Goal: Task Accomplishment & Management: Manage account settings

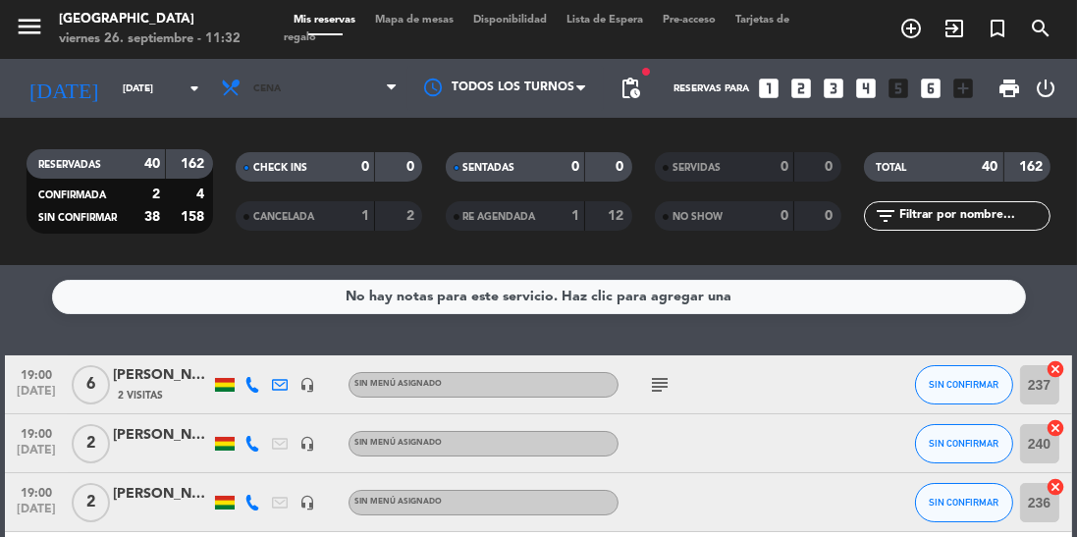
click at [297, 87] on span "Cena" at bounding box center [309, 88] width 196 height 43
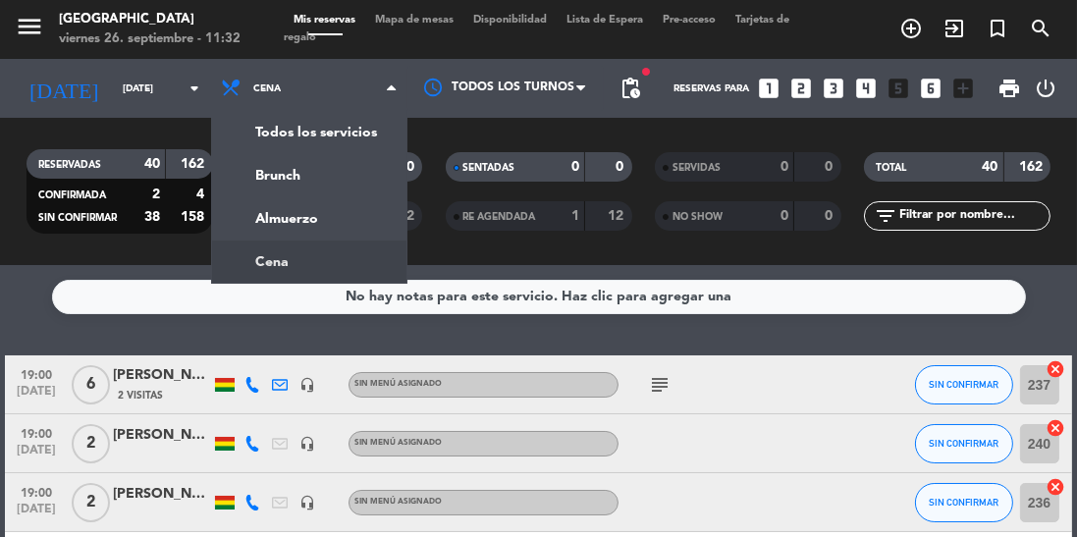
click at [266, 265] on ng-component "menu [GEOGRAPHIC_DATA] [DATE] 26. septiembre - 11:32 Mis reservas Mapa de mesas…" at bounding box center [538, 268] width 1077 height 537
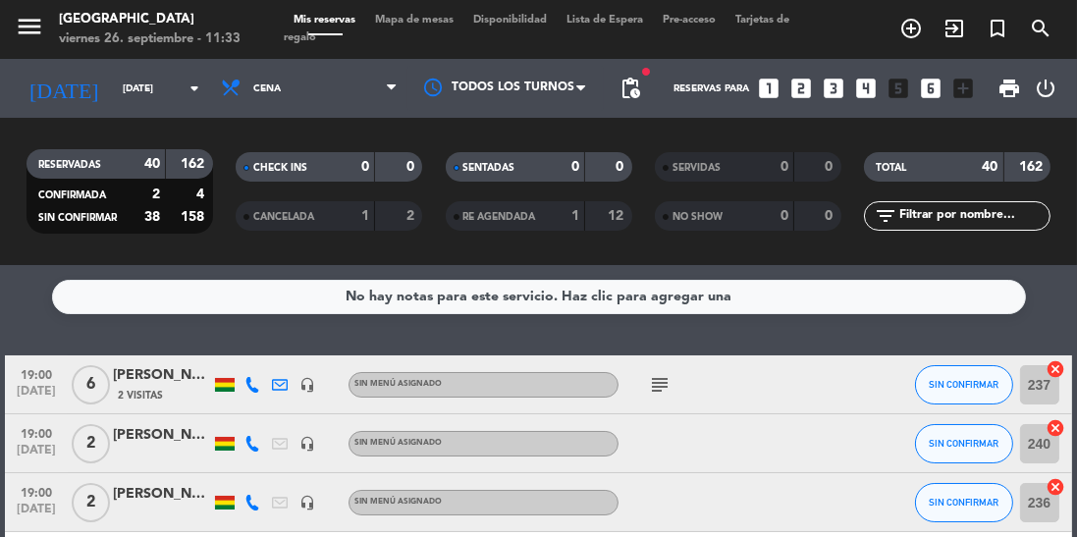
click at [183, 82] on icon "arrow_drop_down" at bounding box center [195, 89] width 24 height 24
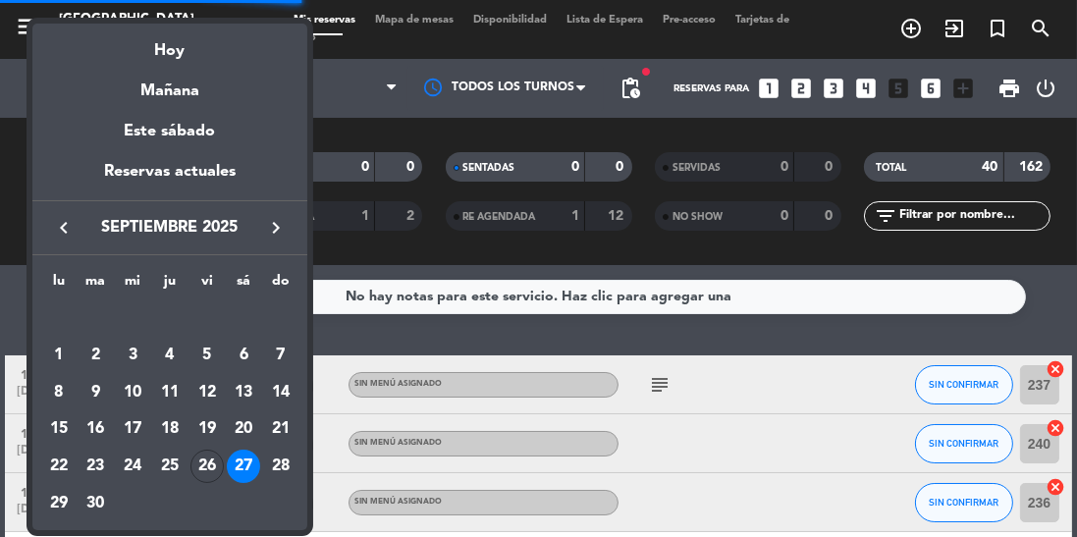
click at [204, 468] on div "26" at bounding box center [207, 466] width 33 height 33
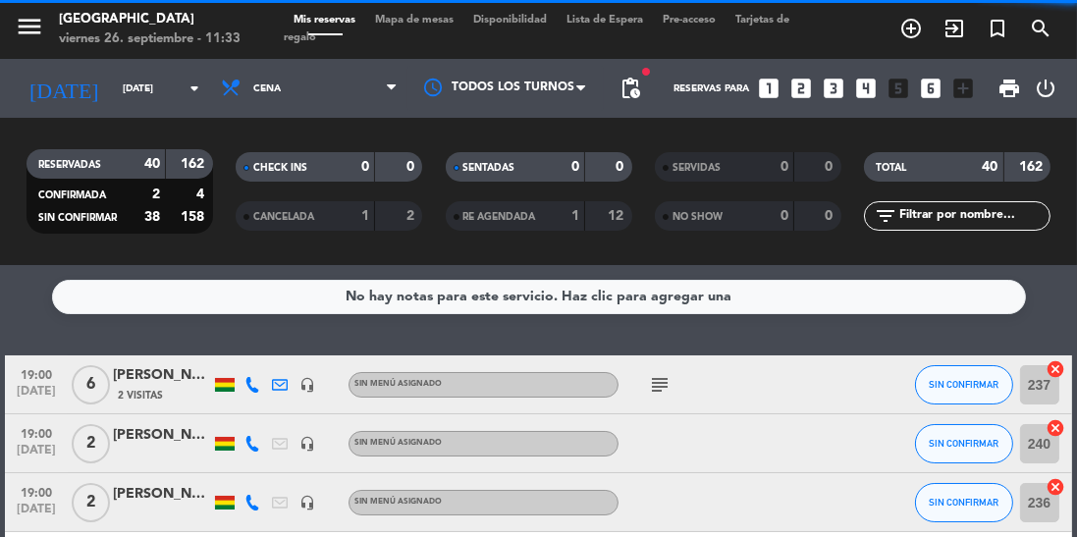
type input "[DATE]"
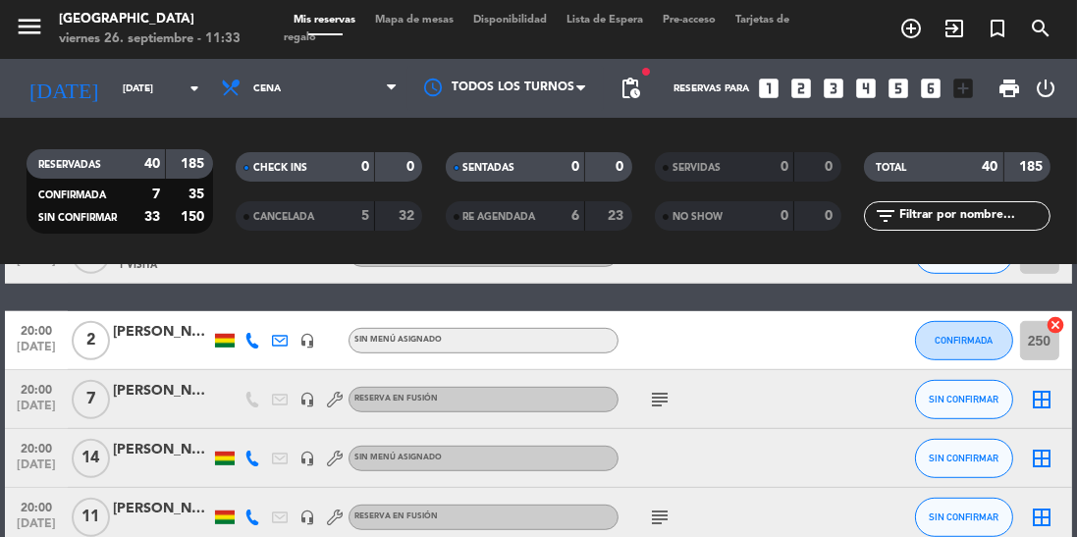
scroll to position [1281, 0]
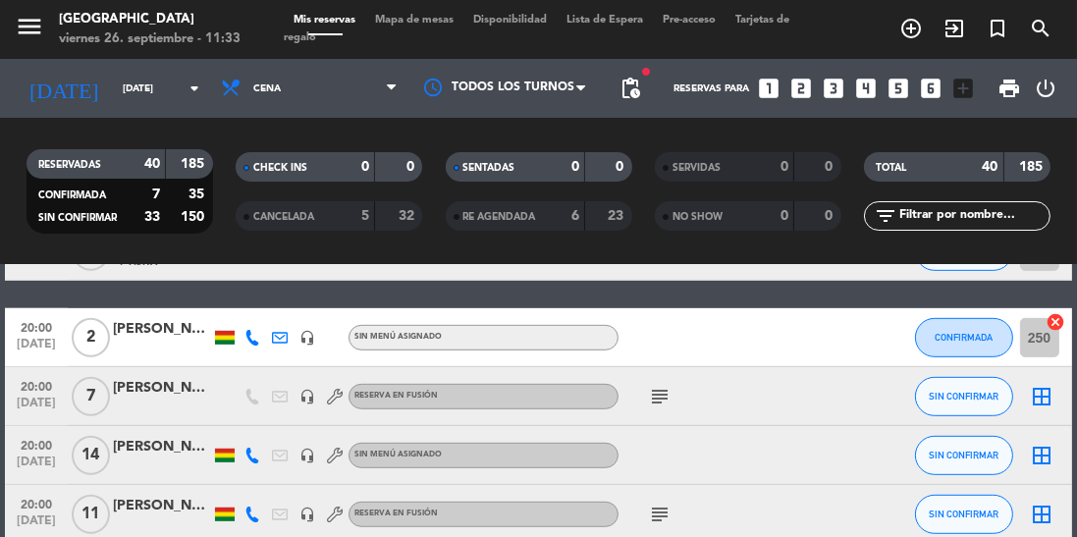
click at [650, 517] on icon "subject" at bounding box center [660, 515] width 24 height 24
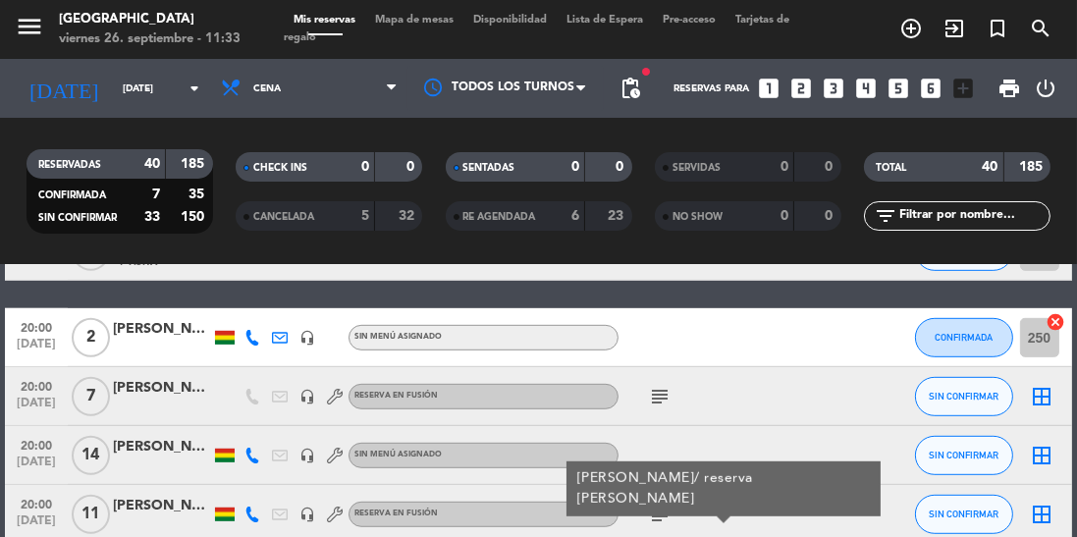
click at [153, 504] on div "[PERSON_NAME]" at bounding box center [162, 506] width 98 height 23
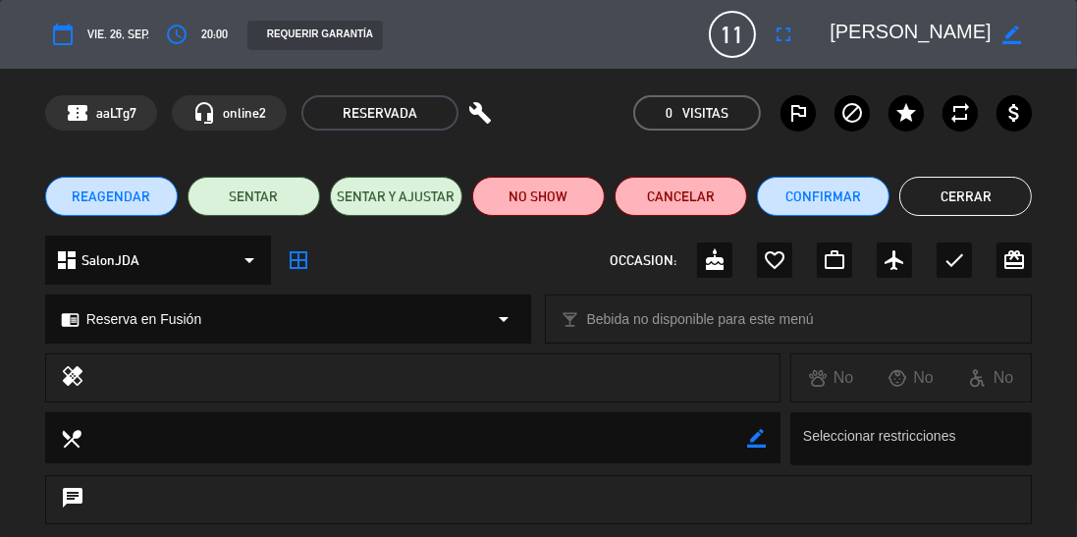
scroll to position [209, 0]
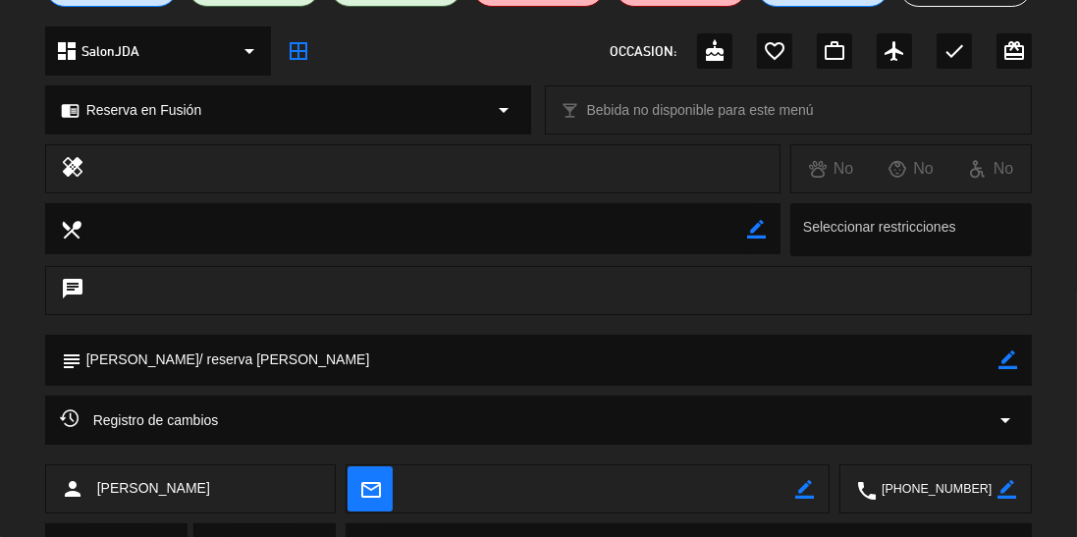
click at [559, 426] on div "Registro de cambios arrow_drop_down" at bounding box center [539, 421] width 958 height 24
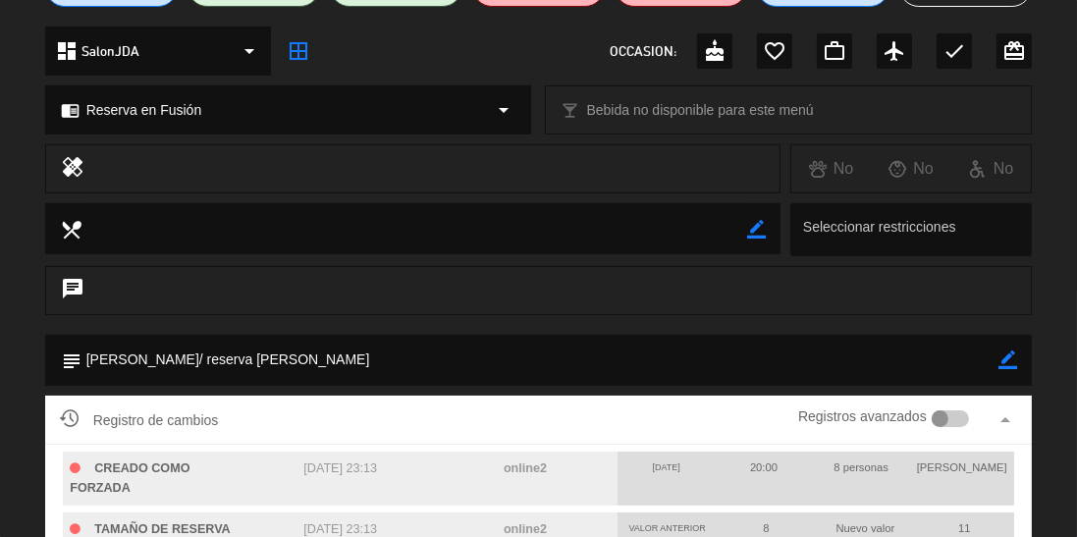
click at [628, 400] on div "Registro de cambios Registros avanzados arrow_drop_up" at bounding box center [539, 420] width 988 height 49
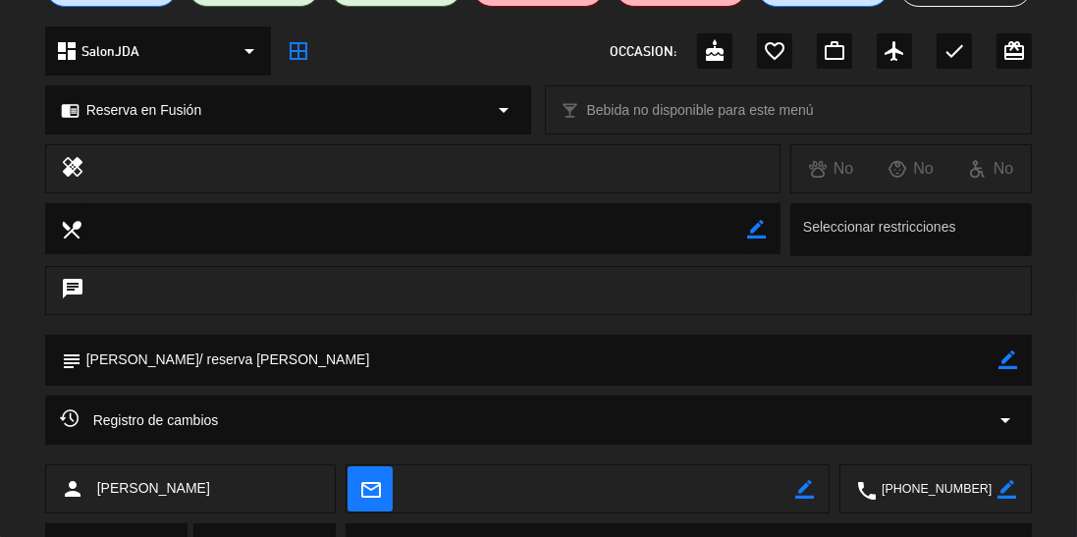
click at [617, 422] on div "Registro de cambios arrow_drop_down" at bounding box center [539, 421] width 958 height 24
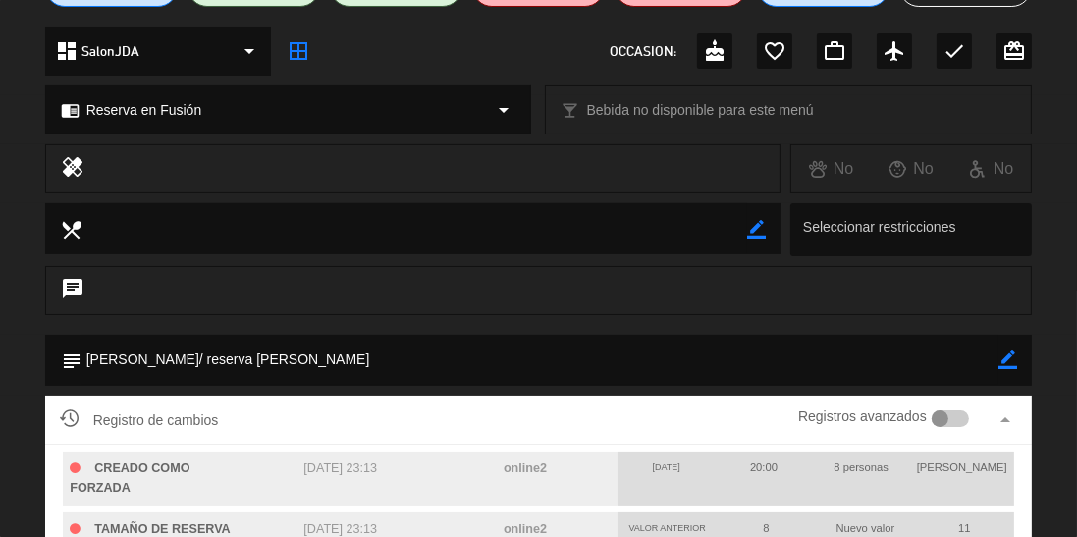
scroll to position [0, 0]
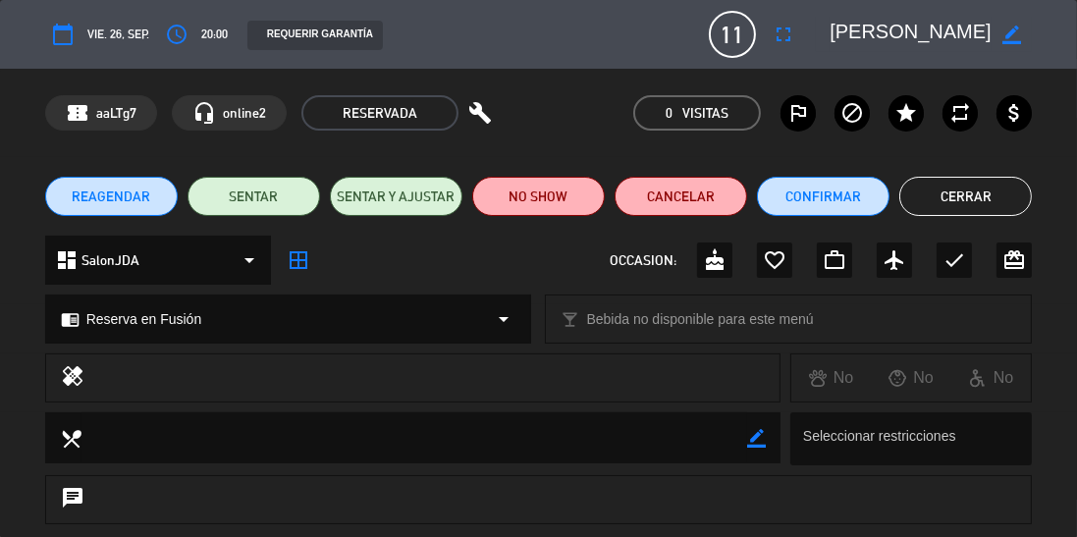
click at [956, 189] on button "Cerrar" at bounding box center [966, 196] width 133 height 39
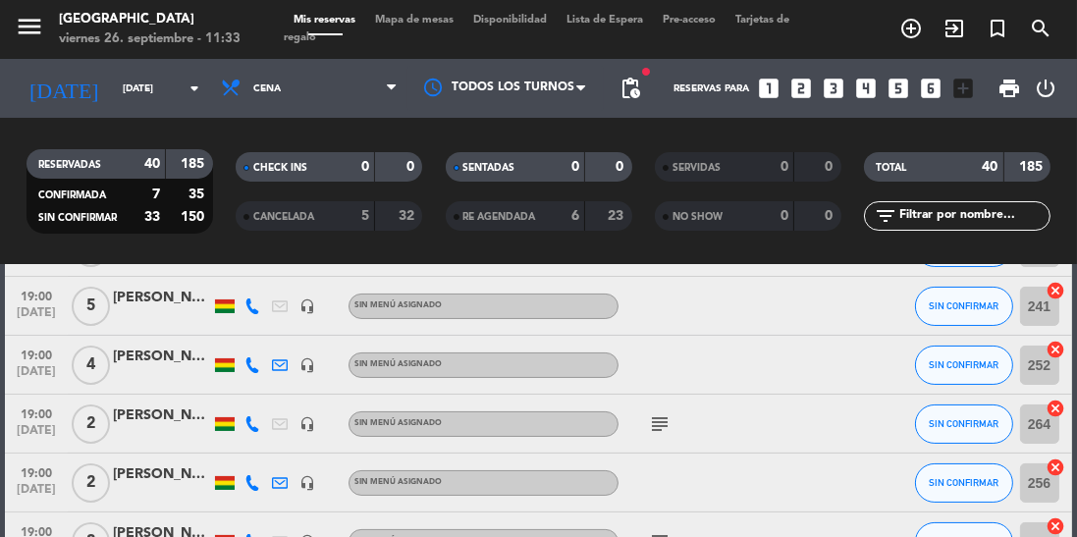
scroll to position [367, 0]
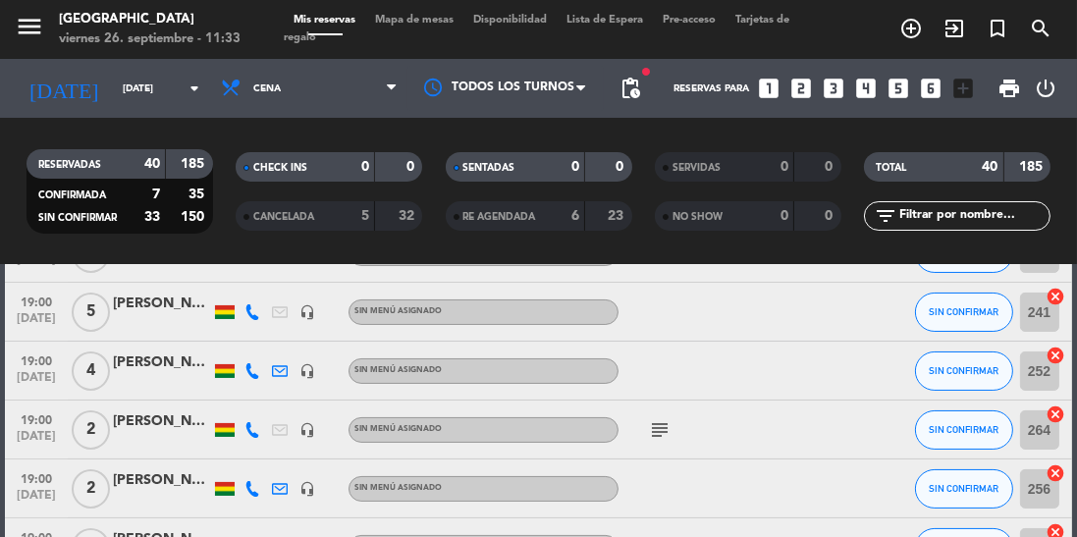
click at [669, 434] on icon "subject" at bounding box center [660, 430] width 24 height 24
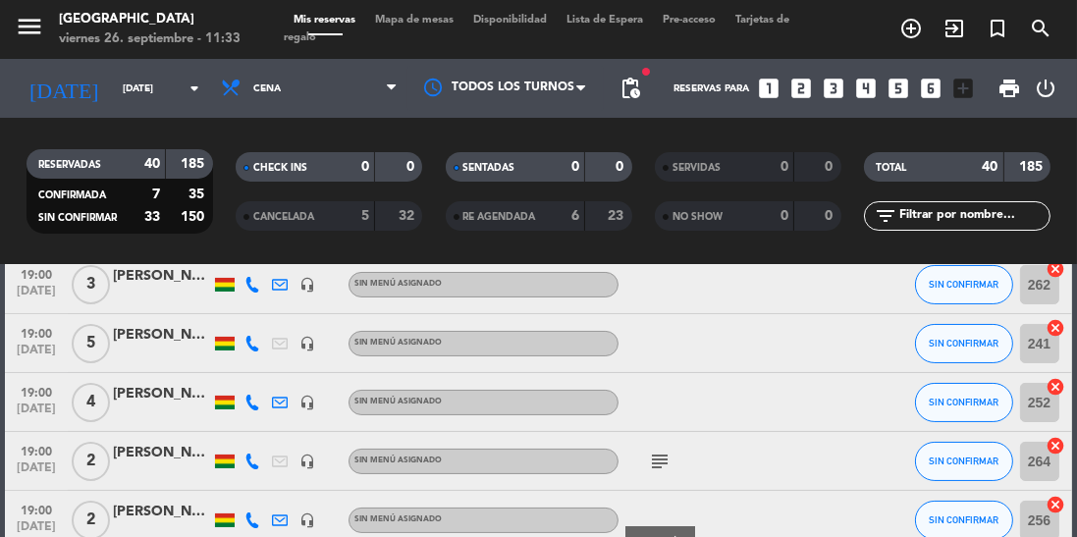
scroll to position [355, 0]
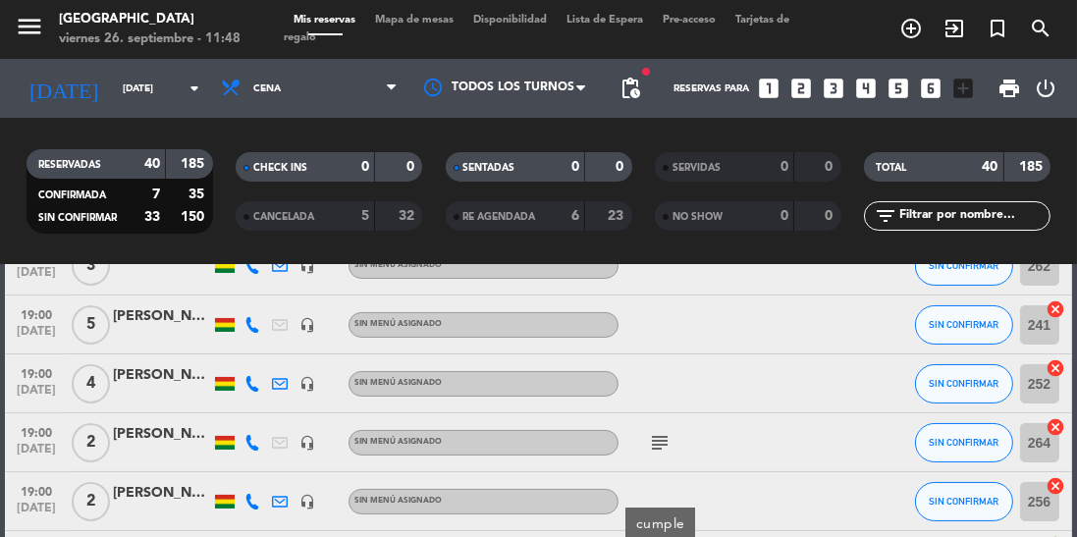
click at [131, 92] on input "[DATE]" at bounding box center [185, 89] width 144 height 30
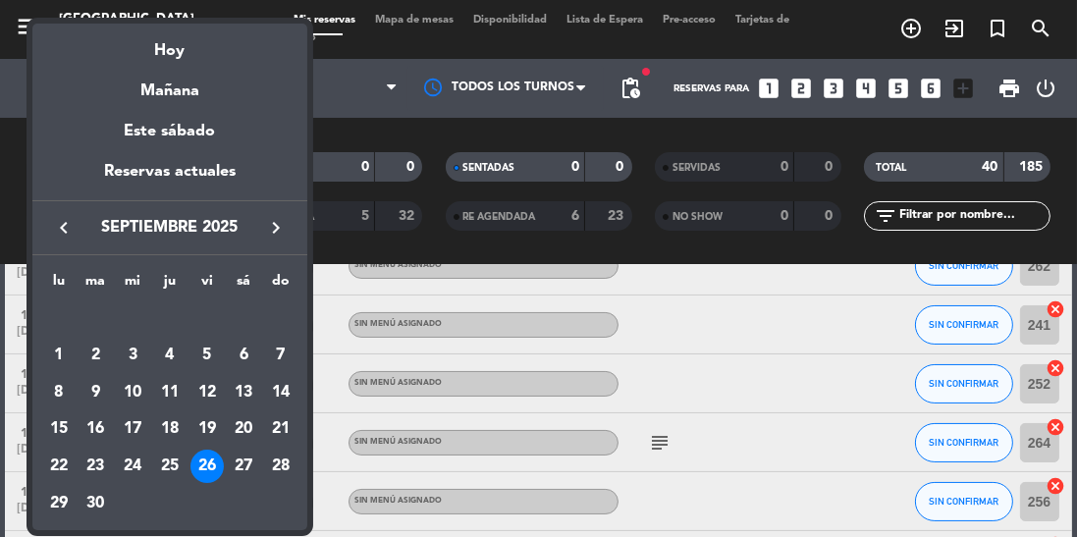
click at [332, 93] on div at bounding box center [538, 268] width 1077 height 537
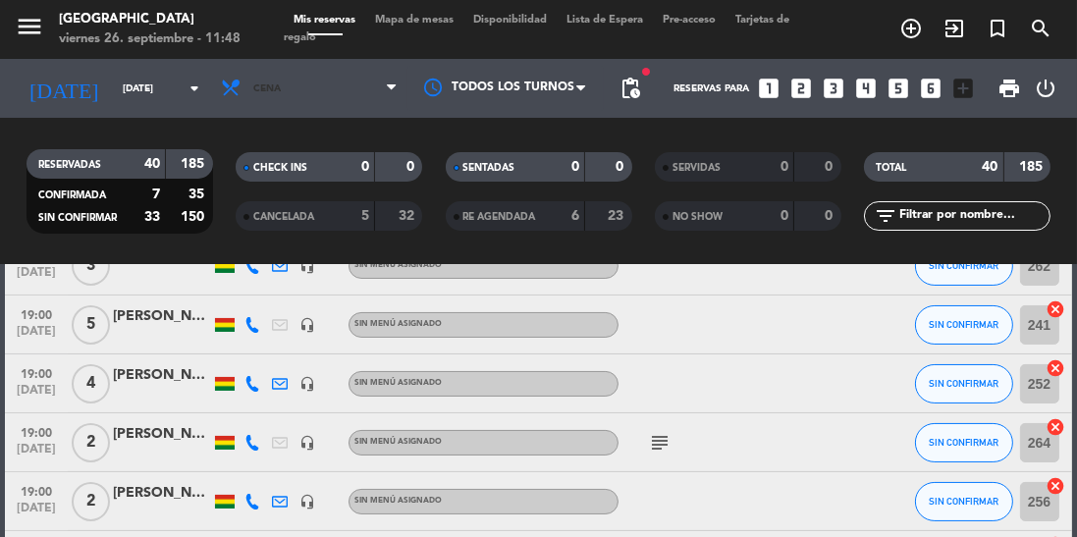
click at [344, 89] on span "Cena" at bounding box center [309, 88] width 196 height 43
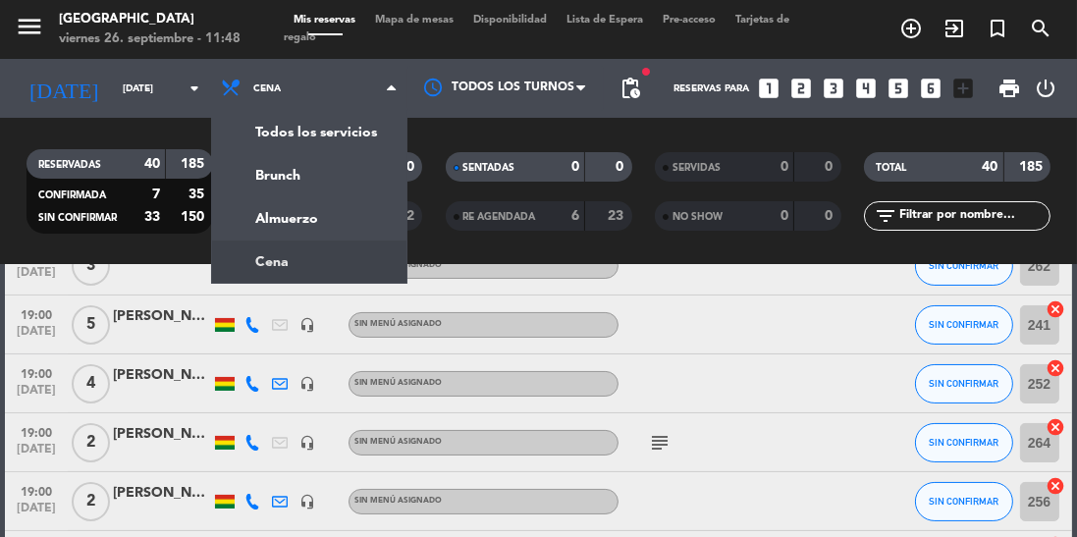
click at [248, 222] on div "menu [GEOGRAPHIC_DATA] [DATE] 26. septiembre - 11:48 Mis reservas Mapa de mesas…" at bounding box center [538, 132] width 1077 height 265
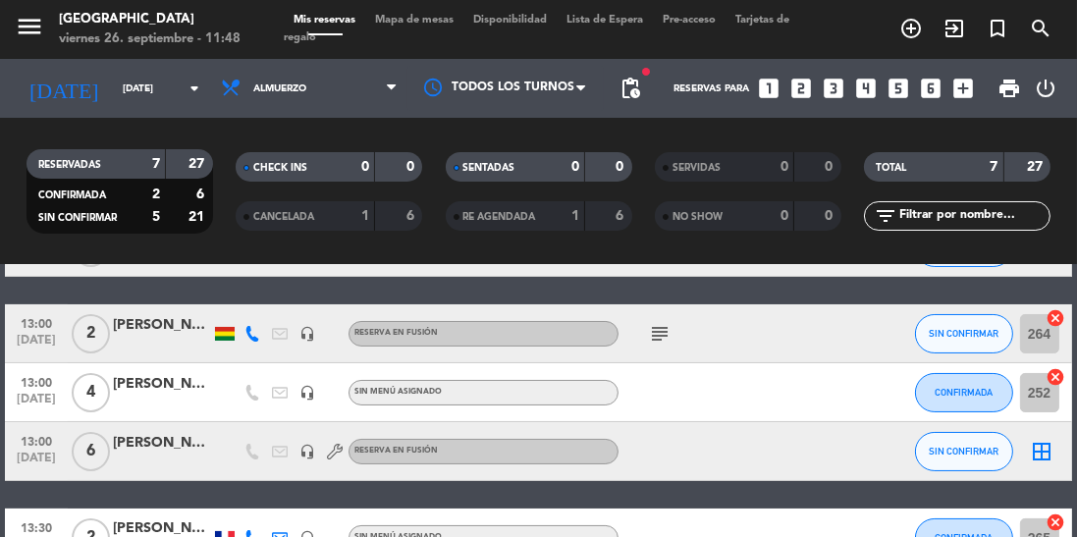
scroll to position [287, 0]
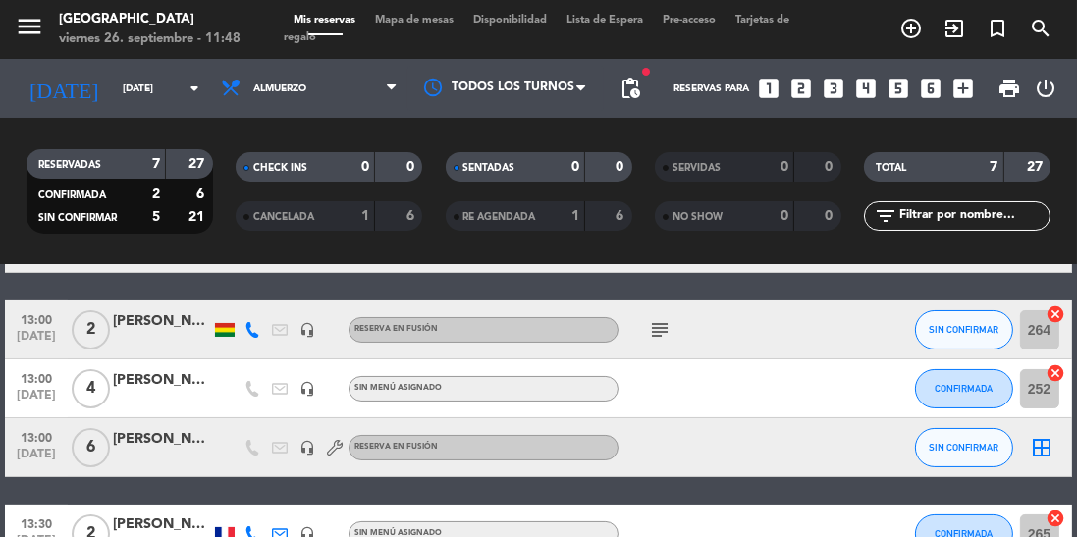
click at [144, 447] on div "[PERSON_NAME]" at bounding box center [162, 439] width 98 height 23
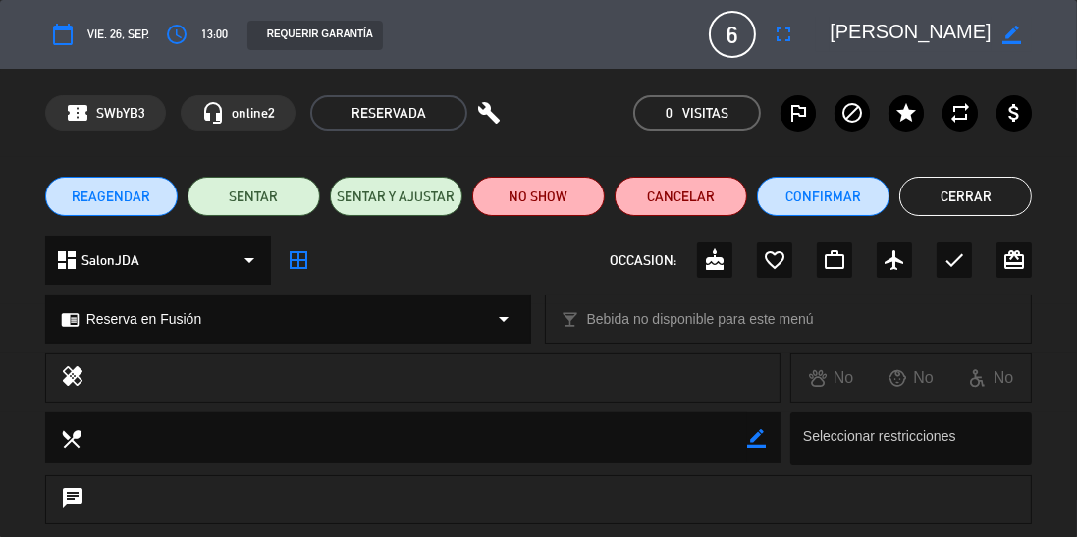
scroll to position [303, 0]
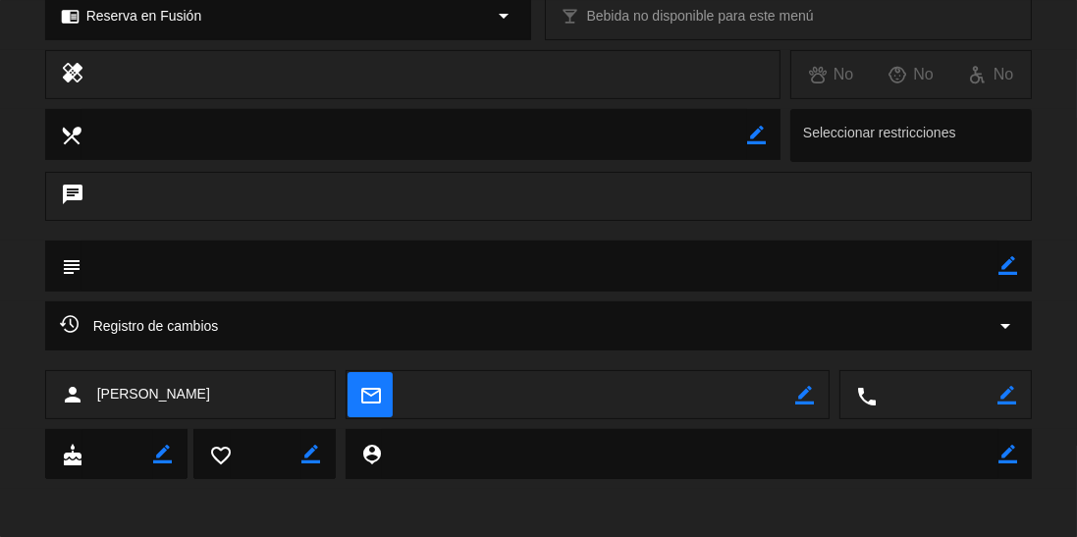
click at [186, 307] on div "Registro de cambios arrow_drop_down" at bounding box center [539, 325] width 988 height 49
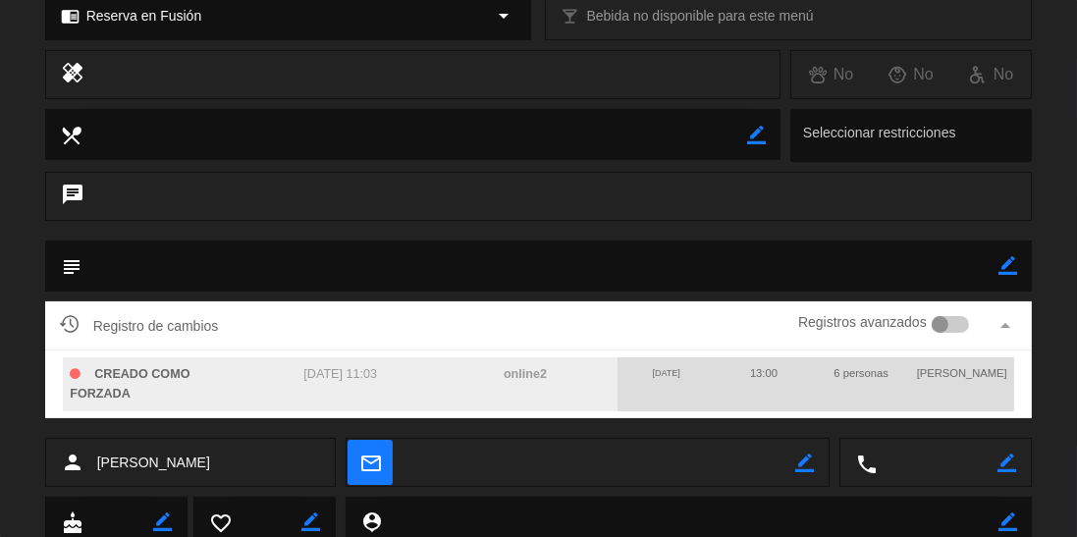
scroll to position [0, 0]
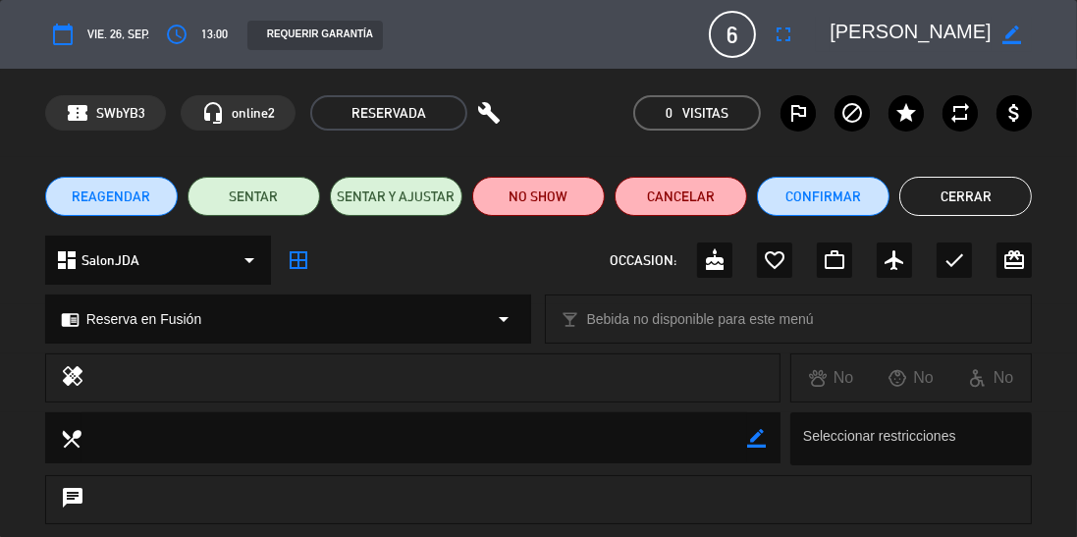
click at [950, 202] on button "Cerrar" at bounding box center [966, 196] width 133 height 39
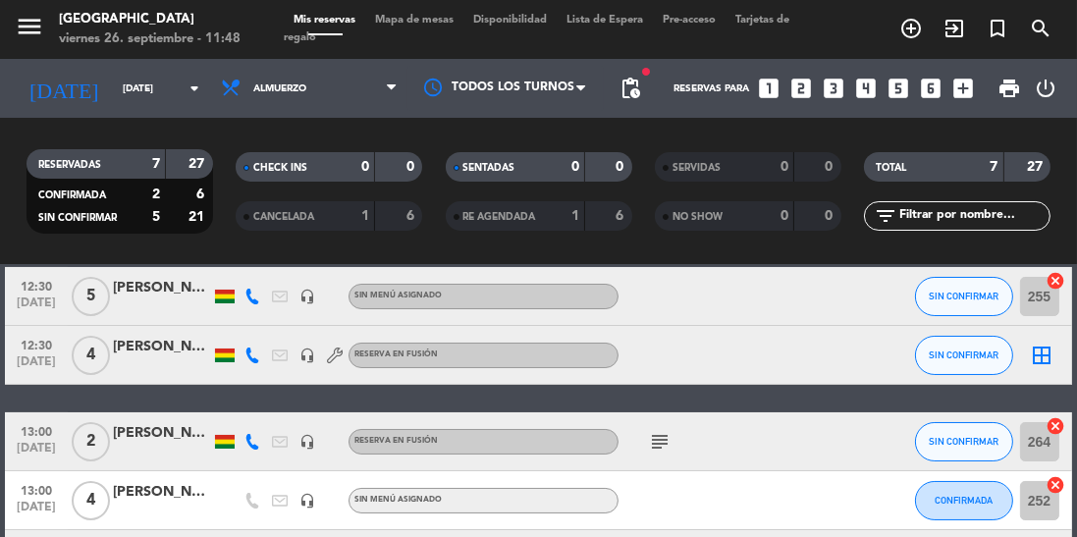
scroll to position [175, 0]
click at [141, 360] on div at bounding box center [162, 366] width 98 height 16
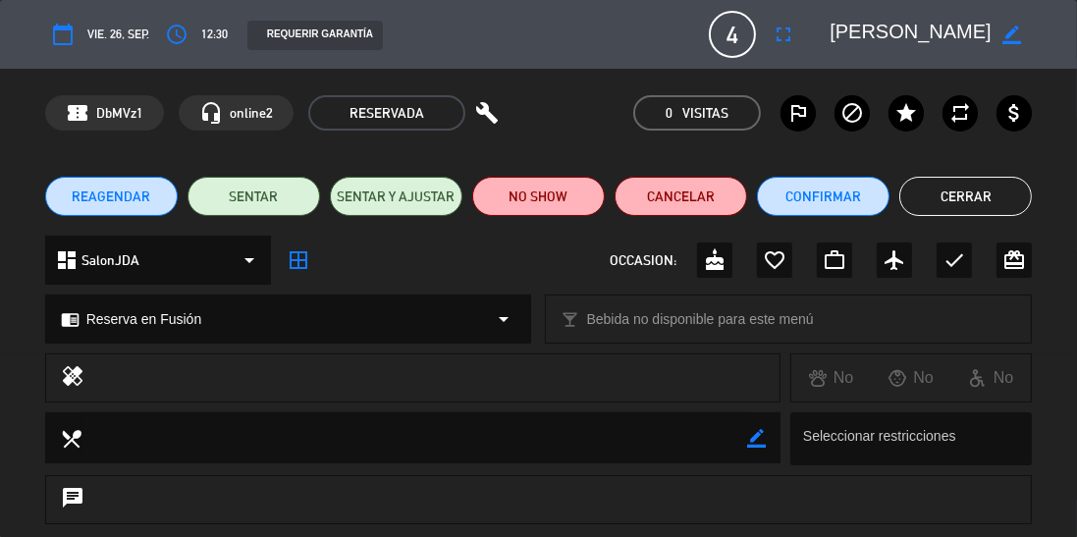
click at [776, 40] on icon "fullscreen" at bounding box center [784, 35] width 24 height 24
